Goal: Check status

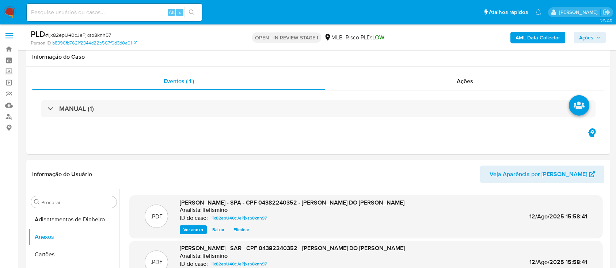
select select "10"
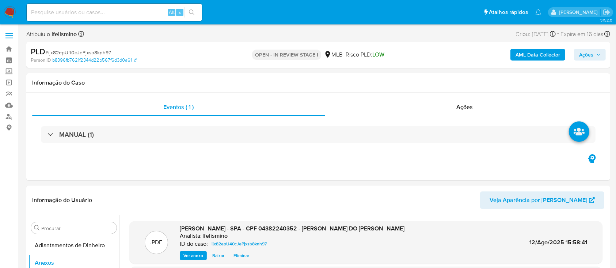
click at [119, 20] on div "Alt s" at bounding box center [114, 13] width 175 height 18
click at [123, 17] on div "Alt s" at bounding box center [114, 13] width 175 height 18
click at [124, 16] on input at bounding box center [114, 12] width 175 height 9
paste input "f7D3AiS9xzYJQ1LO4msCrWXV"
type input "f7D3AiS9xzYJQ1LO4msCrWXV"
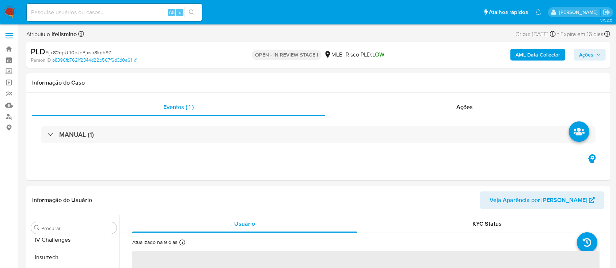
scroll to position [309, 0]
select select "10"
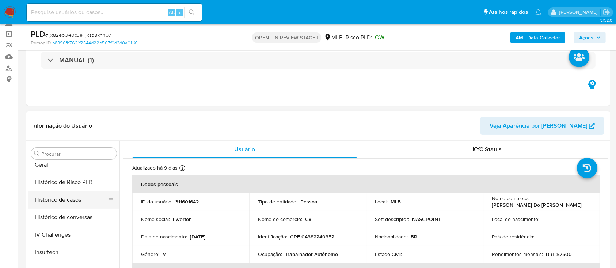
scroll to position [211, 0]
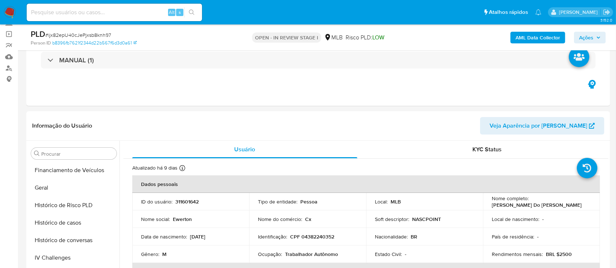
click at [106, 31] on div "PLD # ijx82epU40cJePjxsb8knh97" at bounding box center [125, 34] width 189 height 11
copy span "ijx82epU40cJePjxsb8knh97"
click at [126, 8] on input at bounding box center [114, 12] width 175 height 9
paste input "f7D3AiS9xzYJQ1LO4msCrWXV"
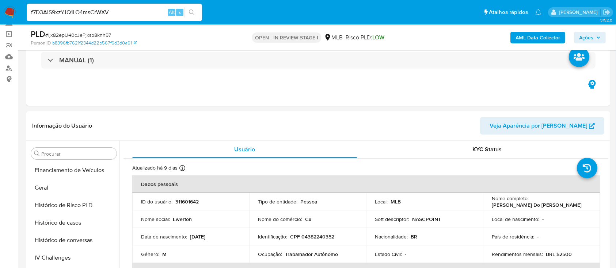
type input "f7D3AiS9xzYJQ1LO4msCrWXV"
click at [189, 12] on icon "search-icon" at bounding box center [191, 11] width 5 height 5
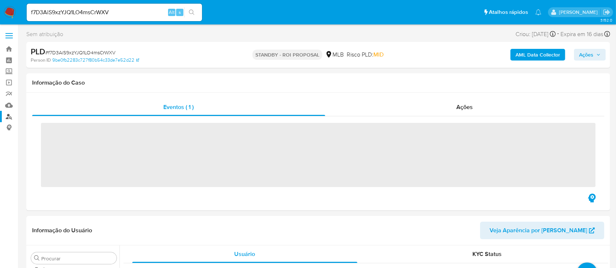
scroll to position [309, 0]
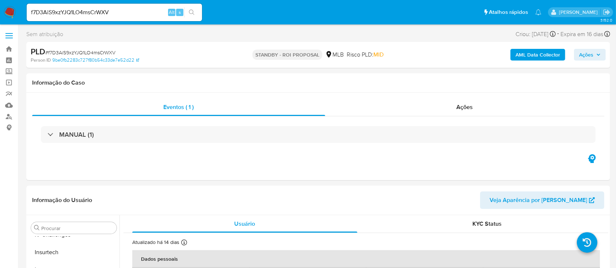
select select "10"
